Goal: Navigation & Orientation: Find specific page/section

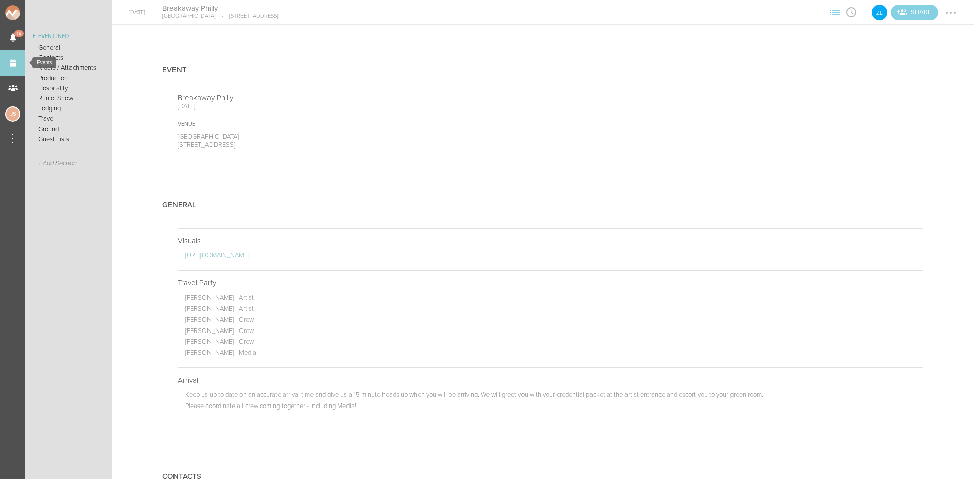
drag, startPoint x: 0, startPoint y: 0, endPoint x: 21, endPoint y: 58, distance: 61.4
click at [21, 58] on link "Events" at bounding box center [12, 62] width 25 height 25
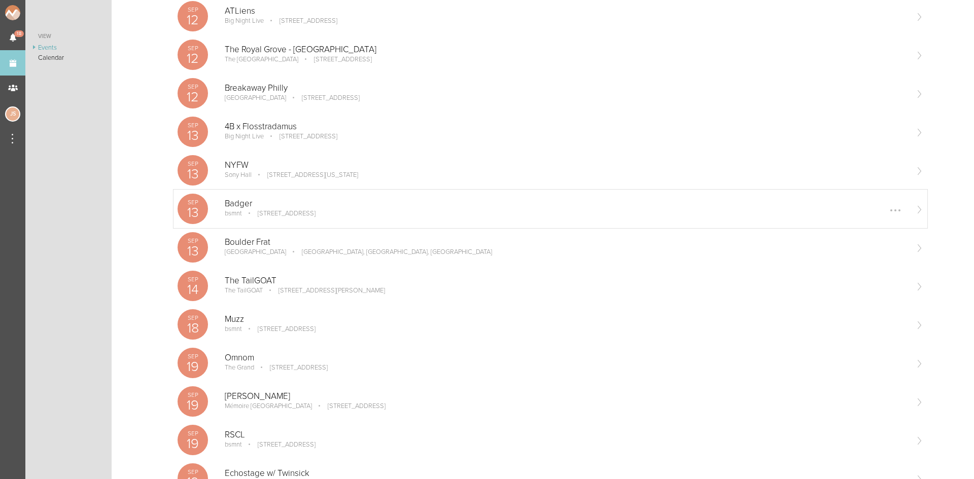
scroll to position [456, 0]
click at [263, 283] on p "The TailGOAT" at bounding box center [566, 280] width 682 height 10
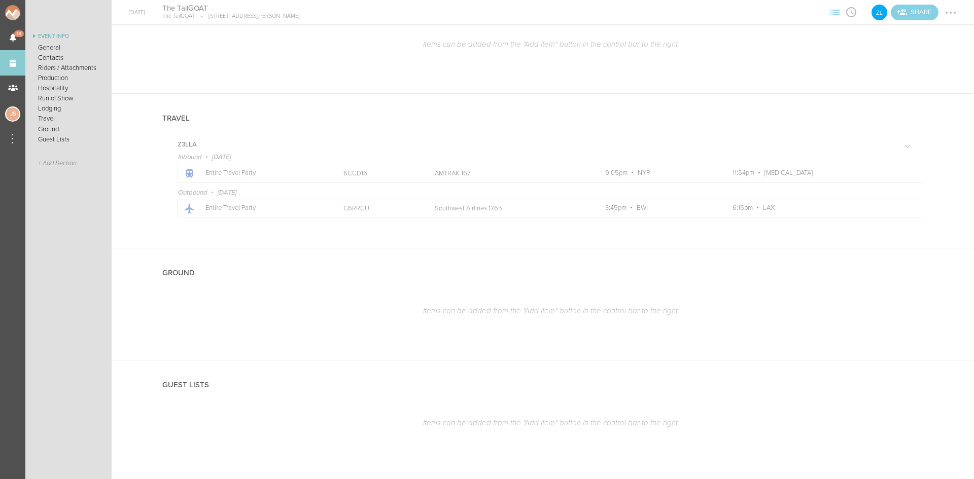
scroll to position [919, 0]
